Goal: Task Accomplishment & Management: Manage account settings

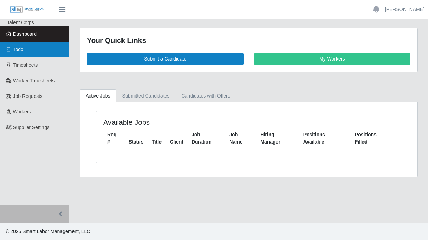
click at [34, 46] on link "Todo" at bounding box center [34, 50] width 69 height 16
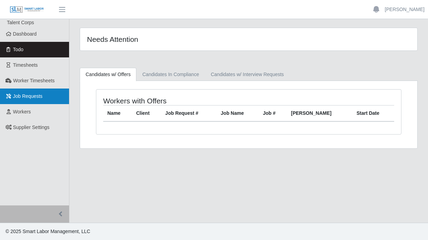
click at [36, 98] on span "Job Requests" at bounding box center [28, 96] width 30 height 6
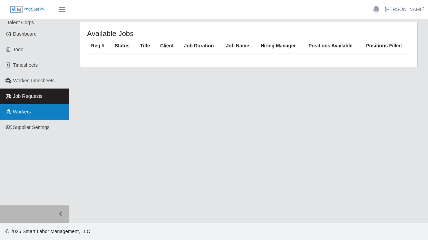
click at [31, 113] on link "Workers" at bounding box center [34, 112] width 69 height 16
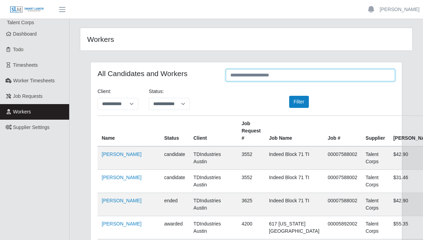
click at [240, 75] on input "text" at bounding box center [310, 75] width 169 height 12
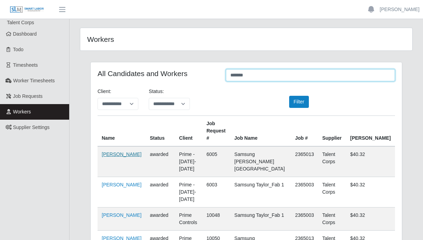
type input "*******"
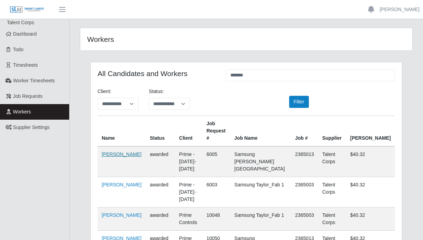
click at [109, 153] on link "[PERSON_NAME]" at bounding box center [122, 154] width 40 height 6
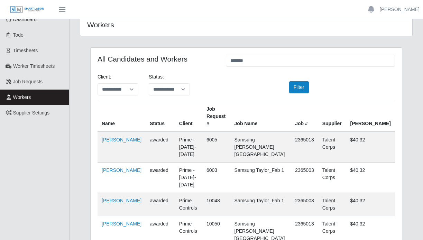
scroll to position [35, 0]
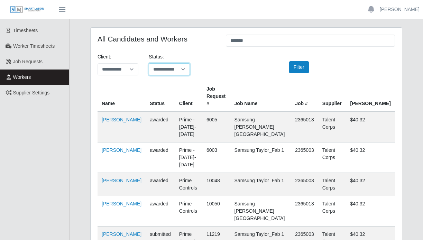
click at [165, 67] on select "**********" at bounding box center [169, 69] width 41 height 12
click at [223, 65] on div "**********" at bounding box center [246, 67] width 308 height 28
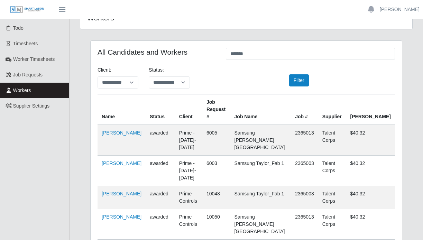
scroll to position [0, 0]
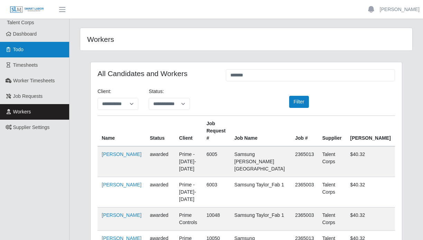
click at [44, 54] on link "Todo" at bounding box center [34, 50] width 69 height 16
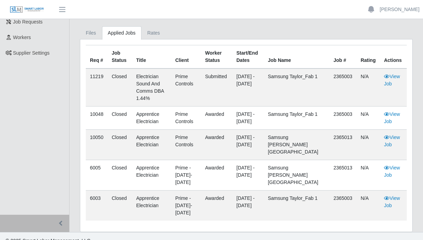
scroll to position [76, 0]
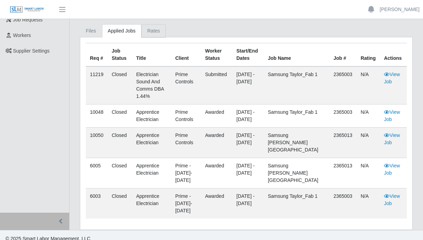
click at [150, 33] on link "Rates" at bounding box center [153, 30] width 25 height 13
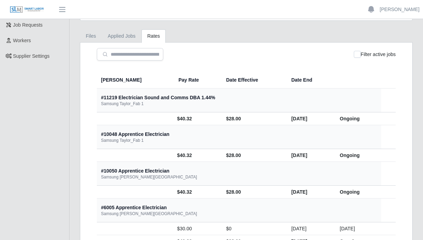
scroll to position [69, 0]
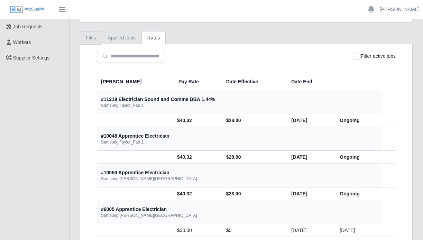
click at [94, 40] on link "Files" at bounding box center [91, 37] width 22 height 13
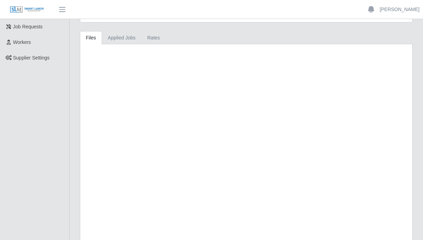
scroll to position [0, 0]
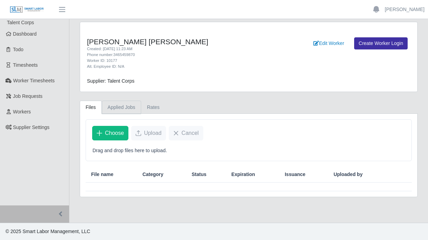
click at [124, 114] on link "Applied Jobs" at bounding box center [121, 107] width 39 height 13
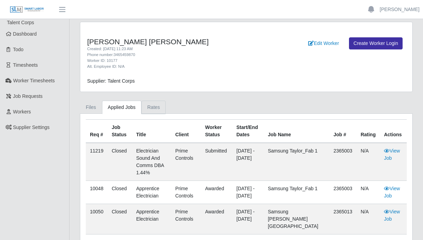
click at [154, 105] on link "Rates" at bounding box center [153, 107] width 25 height 13
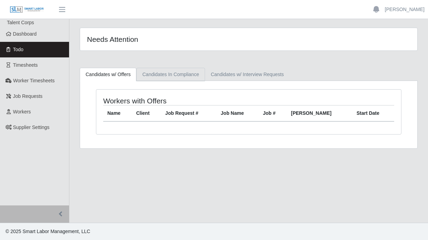
click at [163, 73] on link "Candidates In Compliance" at bounding box center [170, 74] width 68 height 13
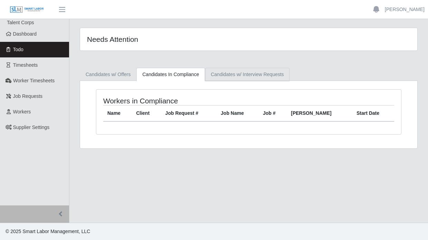
click at [232, 76] on link "Candidates w/ Interview Requests" at bounding box center [247, 74] width 85 height 13
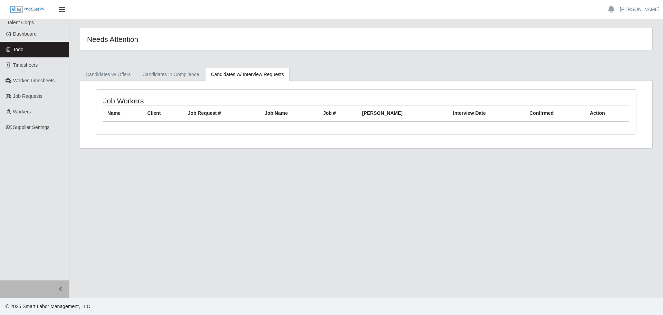
click at [62, 9] on span "button" at bounding box center [62, 10] width 9 height 8
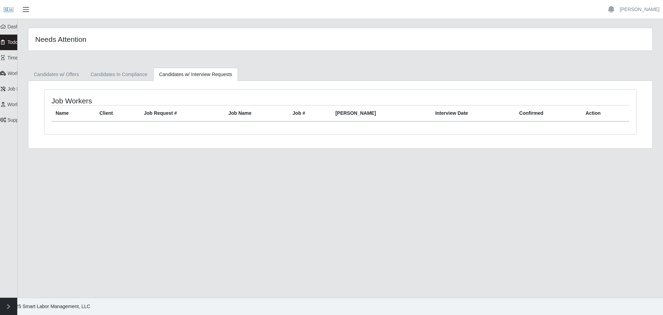
click at [23, 10] on span "button" at bounding box center [25, 10] width 9 height 8
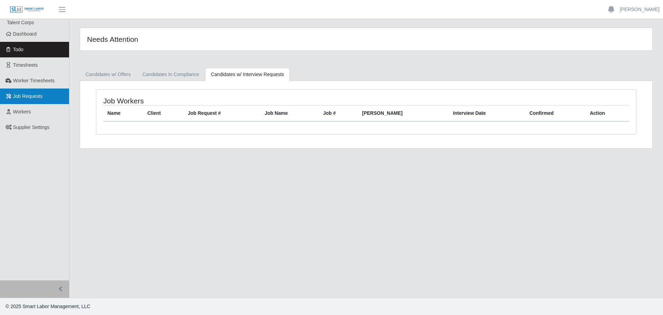
click at [34, 98] on span "Job Requests" at bounding box center [28, 96] width 30 height 6
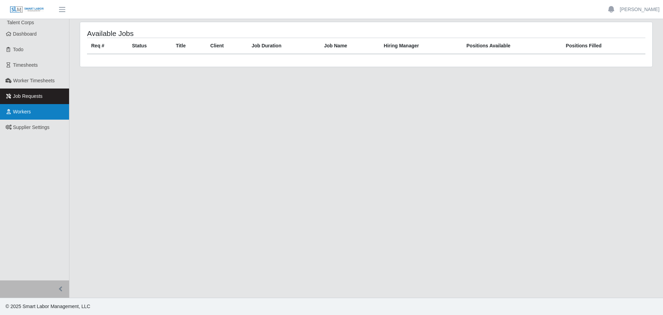
click at [22, 114] on span "Workers" at bounding box center [22, 112] width 18 height 6
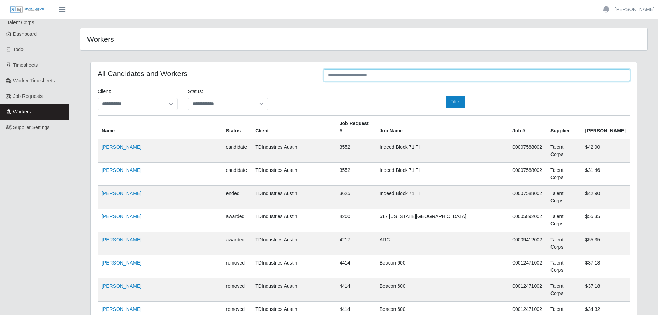
click at [360, 75] on input "text" at bounding box center [476, 75] width 306 height 12
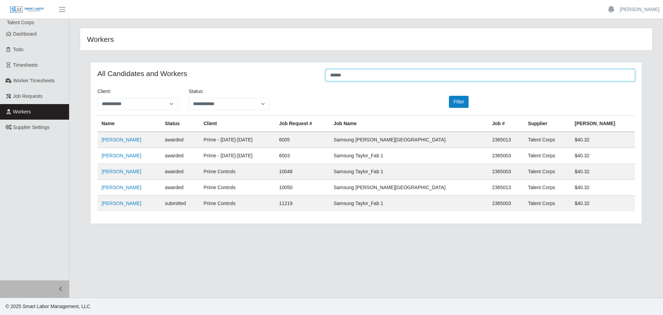
type input "******"
